Goal: Transaction & Acquisition: Subscribe to service/newsletter

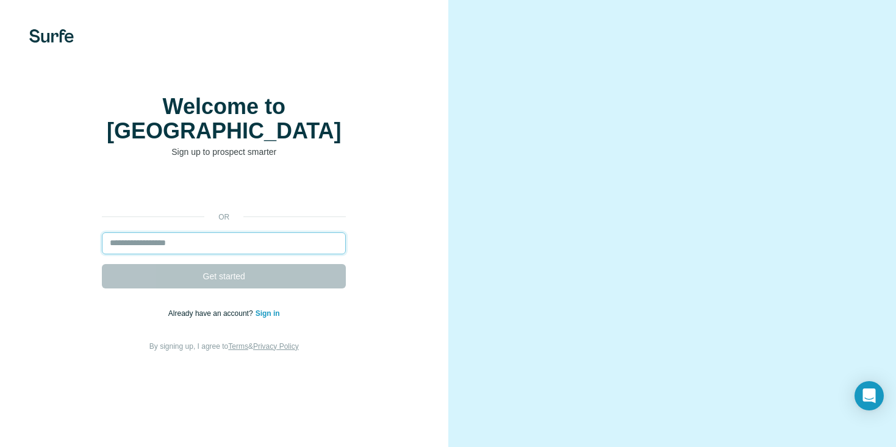
click at [233, 244] on input "email" at bounding box center [224, 243] width 244 height 22
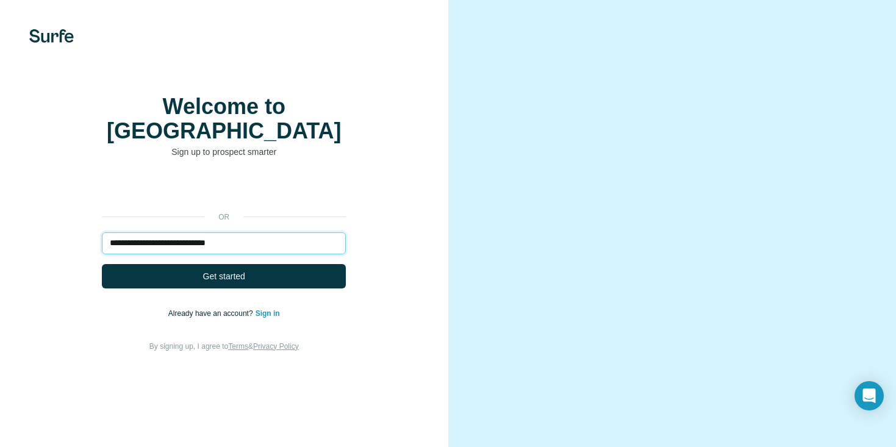
type input "**********"
click at [102, 264] on button "Get started" at bounding box center [224, 276] width 244 height 24
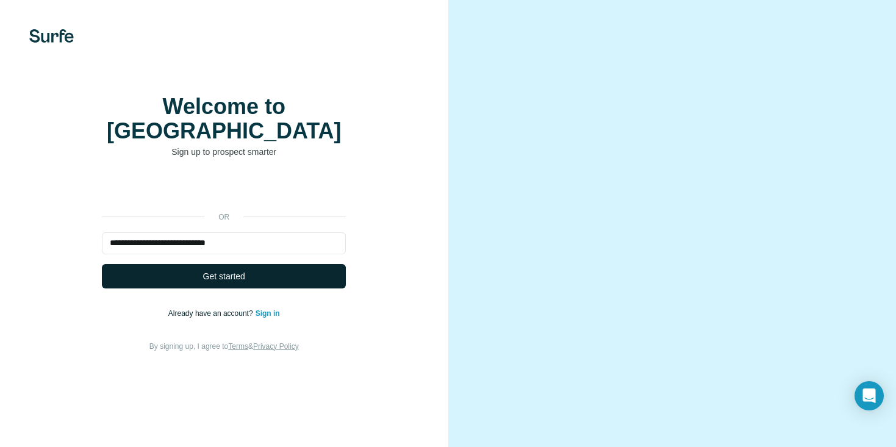
click at [179, 287] on button "Get started" at bounding box center [224, 276] width 244 height 24
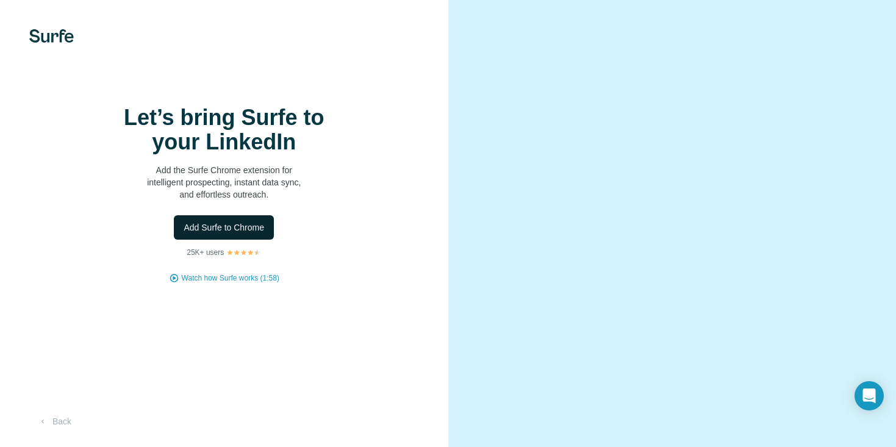
click at [223, 233] on span "Add Surfe to Chrome" at bounding box center [224, 227] width 80 height 12
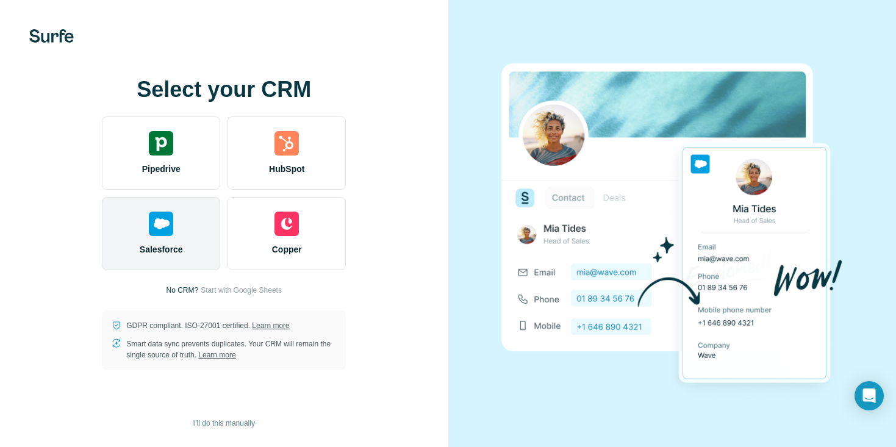
click at [173, 229] on img at bounding box center [161, 224] width 24 height 24
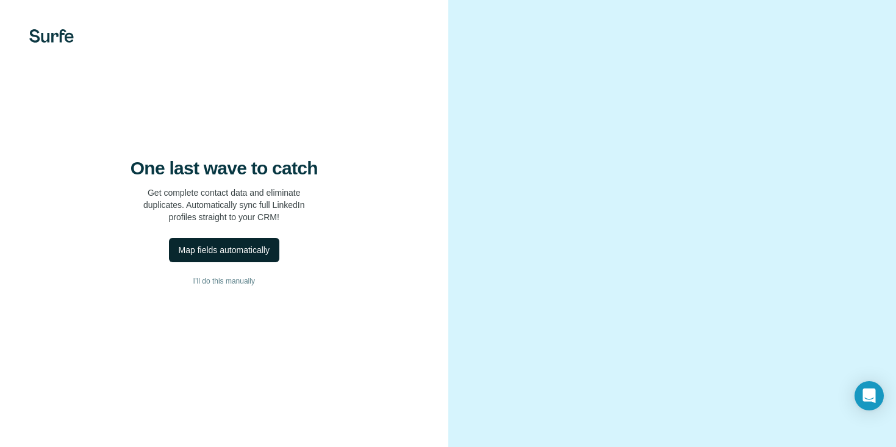
click at [227, 262] on button "Map fields automatically" at bounding box center [224, 250] width 110 height 24
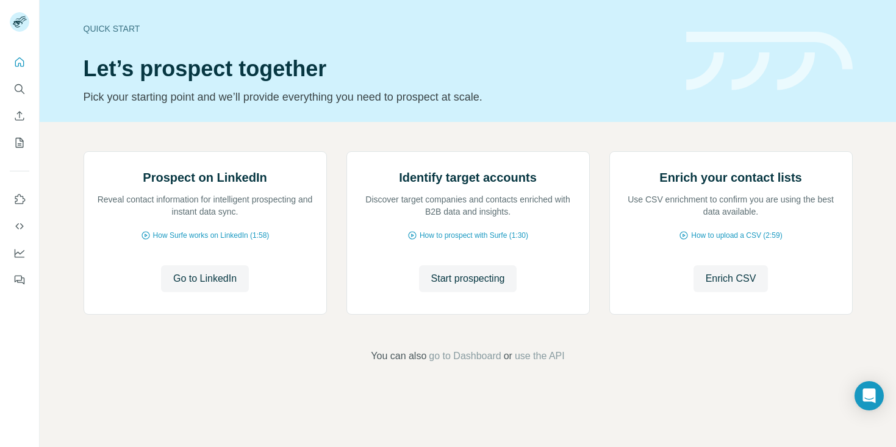
scroll to position [80, 0]
click at [195, 286] on span "Go to LinkedIn" at bounding box center [204, 278] width 63 height 15
